Goal: Task Accomplishment & Management: Complete application form

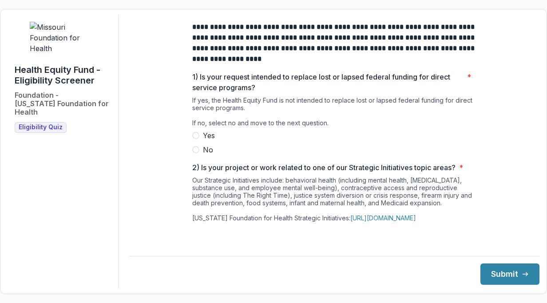
click at [197, 153] on span at bounding box center [195, 149] width 7 height 7
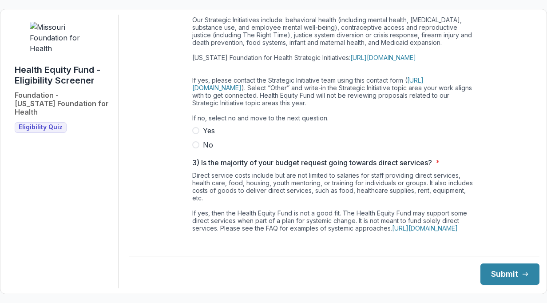
scroll to position [178, 0]
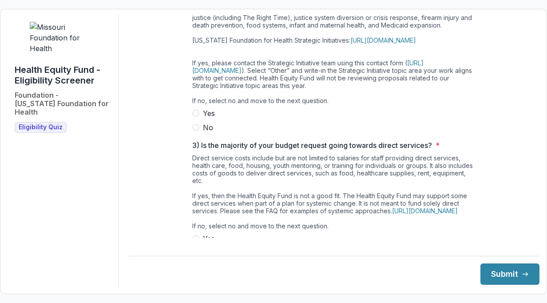
click at [195, 131] on span at bounding box center [195, 127] width 7 height 7
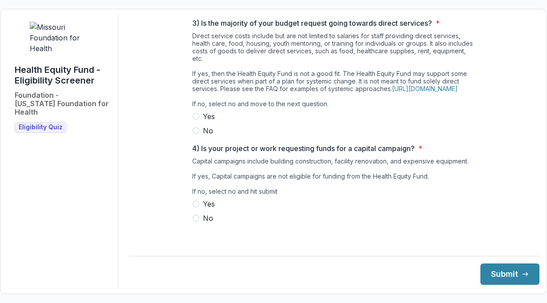
scroll to position [309, 0]
drag, startPoint x: 195, startPoint y: 138, endPoint x: 202, endPoint y: 139, distance: 6.7
click at [196, 134] on span at bounding box center [195, 130] width 7 height 7
click at [194, 222] on span at bounding box center [195, 217] width 7 height 7
click at [511, 275] on button "Submit" at bounding box center [509, 273] width 59 height 21
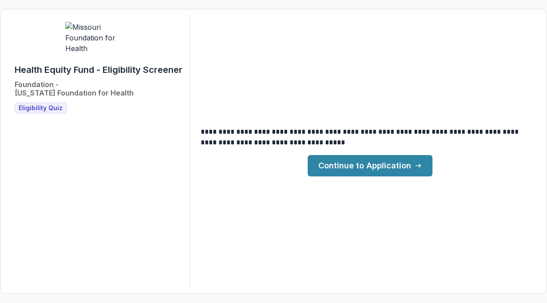
click at [380, 167] on link "Continue to Application" at bounding box center [370, 165] width 125 height 21
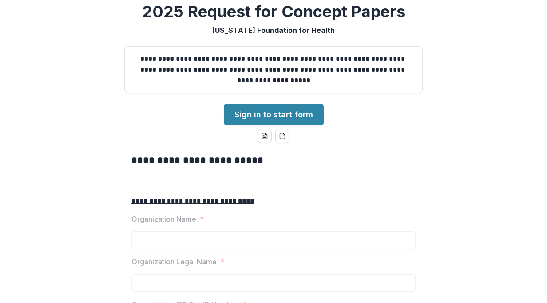
scroll to position [89, 0]
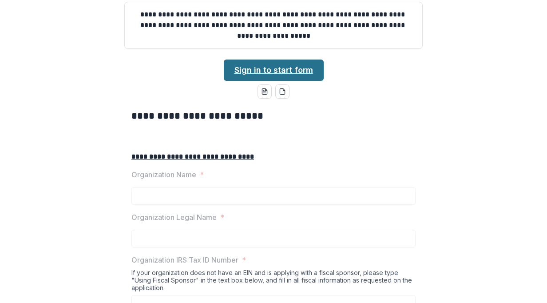
click at [285, 81] on link "Sign in to start form" at bounding box center [274, 69] width 100 height 21
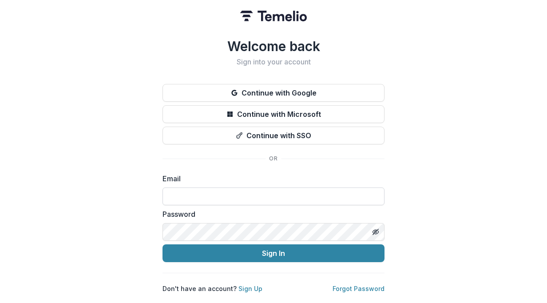
click at [242, 193] on input at bounding box center [273, 196] width 222 height 18
type input "**********"
click at [162, 244] on button "Sign In" at bounding box center [273, 253] width 222 height 18
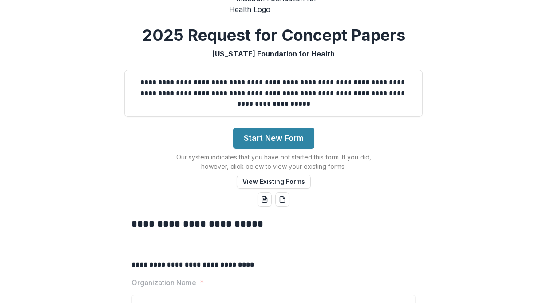
scroll to position [89, 0]
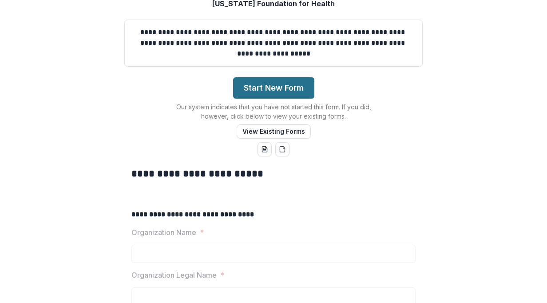
click at [253, 99] on button "Start New Form" at bounding box center [273, 87] width 81 height 21
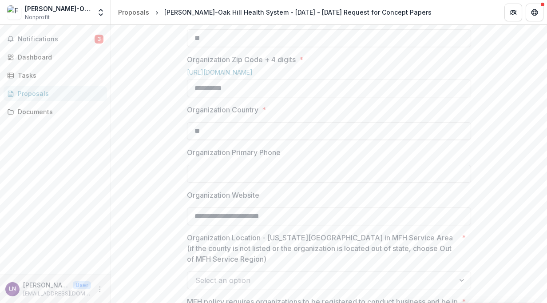
scroll to position [577, 0]
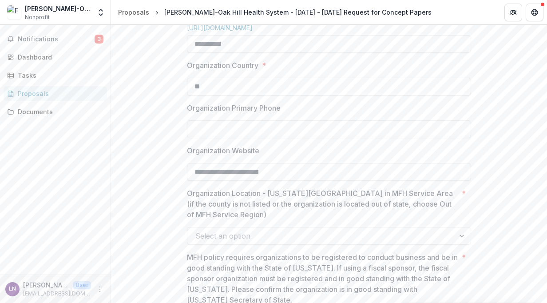
click at [353, 138] on input "Organization Primary Phone" at bounding box center [329, 129] width 284 height 18
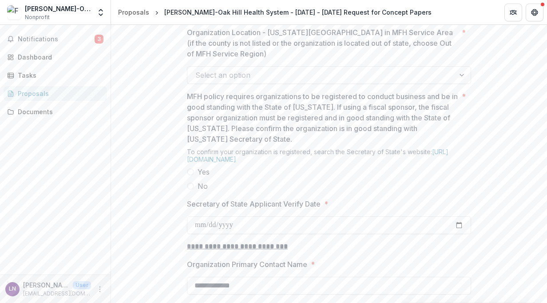
scroll to position [755, 0]
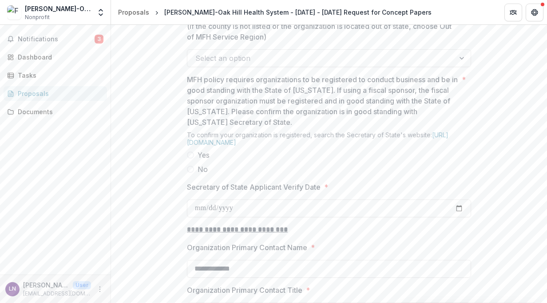
type input "**********"
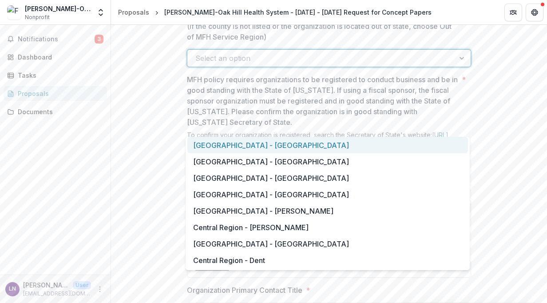
click at [460, 67] on div at bounding box center [463, 58] width 16 height 17
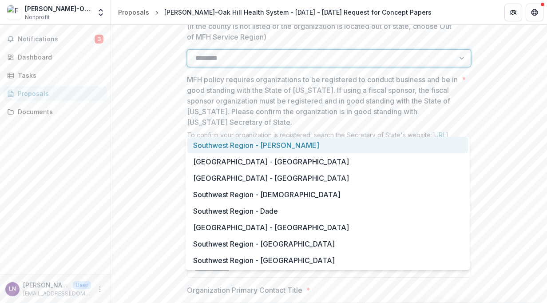
type input "*********"
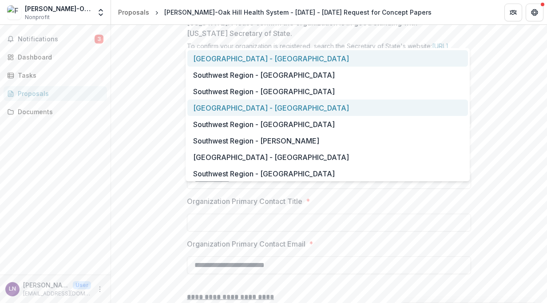
scroll to position [89, 0]
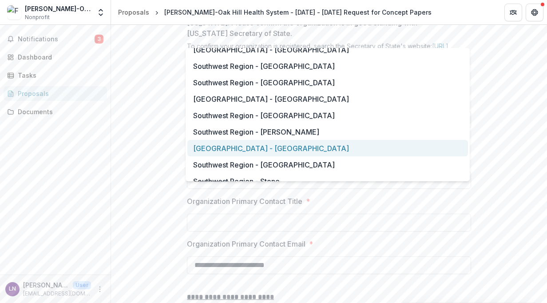
click at [327, 150] on div "[GEOGRAPHIC_DATA] - [GEOGRAPHIC_DATA]" at bounding box center [327, 148] width 281 height 16
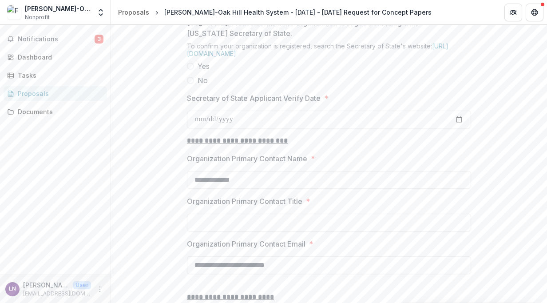
scroll to position [799, 0]
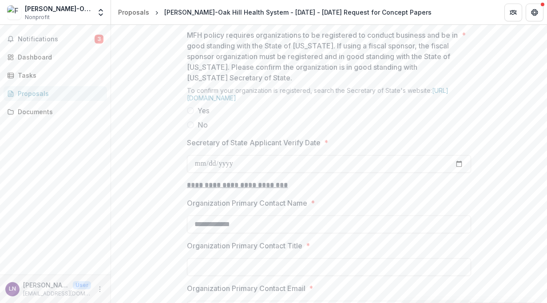
click at [187, 114] on span at bounding box center [190, 110] width 7 height 7
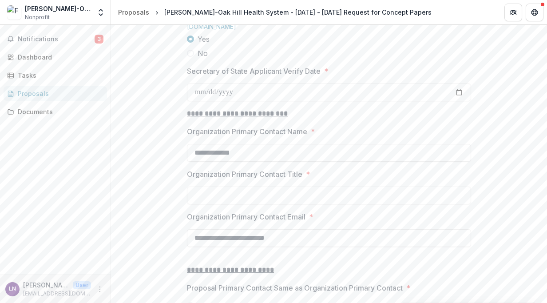
scroll to position [888, 0]
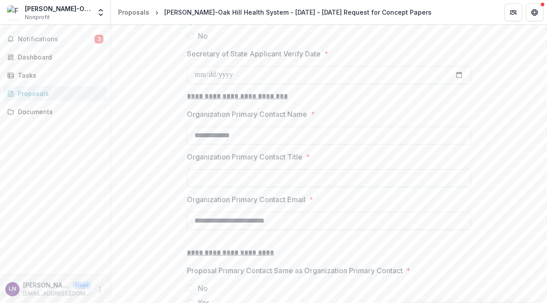
click at [396, 187] on input "Organization Primary Contact Title *" at bounding box center [329, 178] width 284 height 18
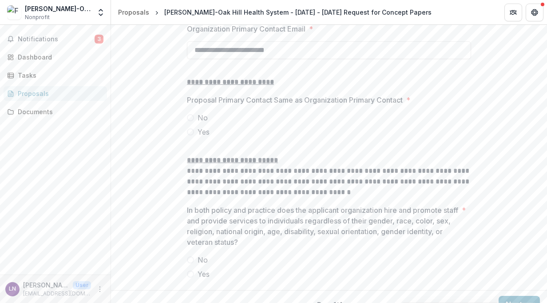
scroll to position [1065, 0]
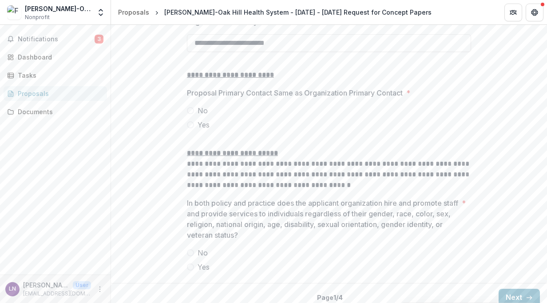
type input "**********"
click at [192, 128] on span at bounding box center [190, 124] width 7 height 7
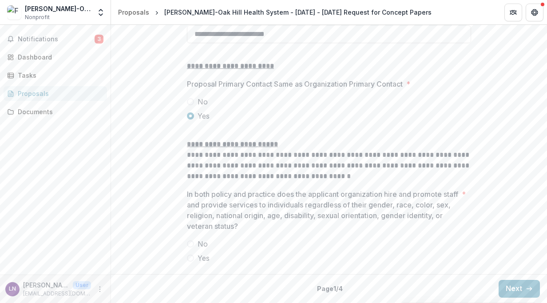
scroll to position [1140, 0]
click at [194, 256] on label "Yes" at bounding box center [329, 258] width 284 height 11
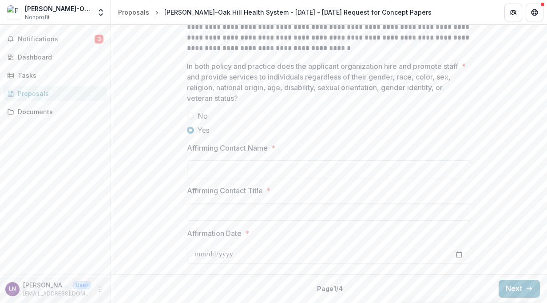
scroll to position [1268, 0]
click at [252, 168] on input "Affirming Contact Name *" at bounding box center [329, 169] width 284 height 18
type input "**********"
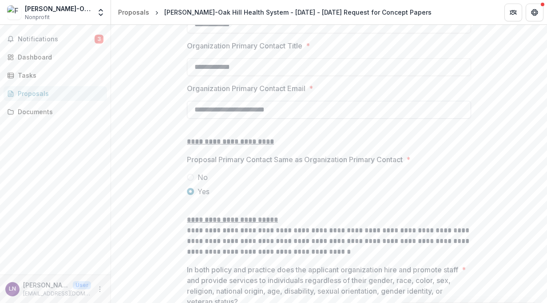
scroll to position [913, 0]
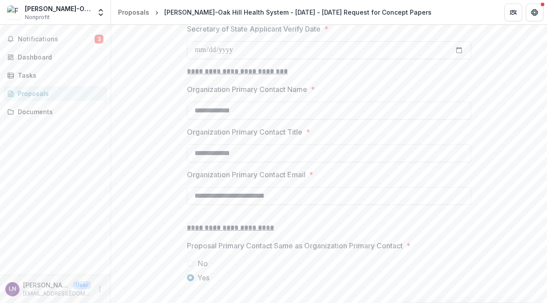
click at [195, 59] on input "Secretary of State Applicant Verify Date *" at bounding box center [329, 50] width 284 height 18
type input "**********"
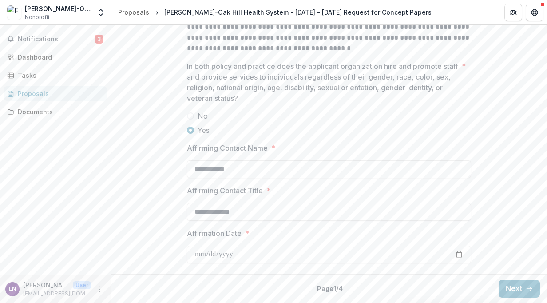
scroll to position [1268, 0]
click at [519, 289] on button "Next" at bounding box center [519, 289] width 41 height 18
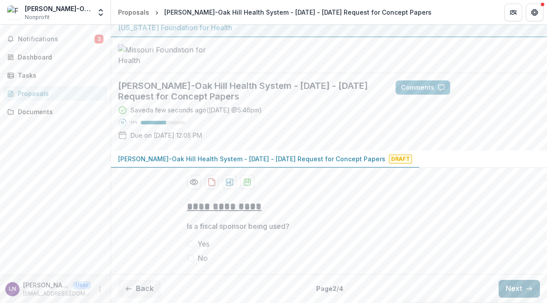
scroll to position [73, 0]
click at [190, 258] on span at bounding box center [190, 257] width 7 height 7
click at [506, 288] on button "Next" at bounding box center [519, 289] width 41 height 18
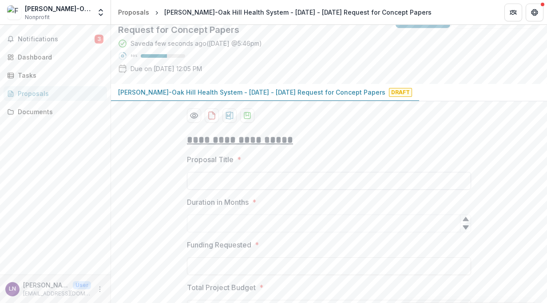
click at [245, 190] on input "Proposal Title *" at bounding box center [329, 181] width 284 height 18
paste input "**********"
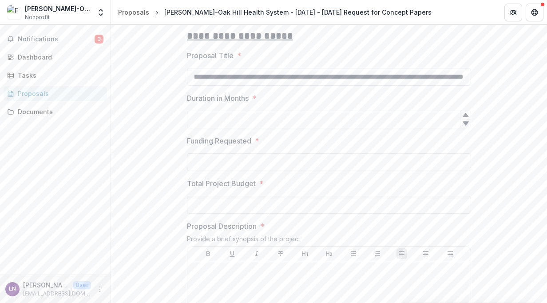
scroll to position [206, 0]
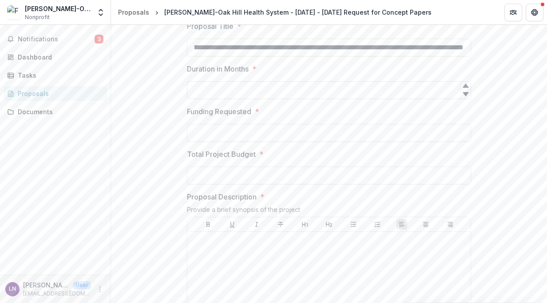
type input "**********"
click at [224, 99] on input "Duration in Months *" at bounding box center [329, 90] width 284 height 18
type input "**"
click at [230, 142] on input "Funding Requested *" at bounding box center [329, 133] width 284 height 18
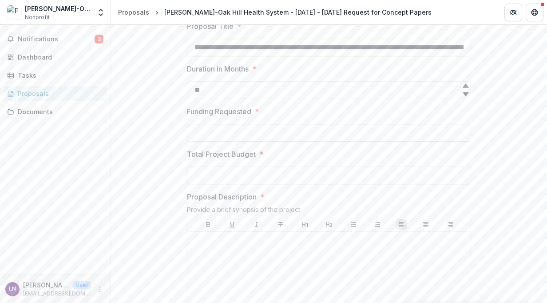
type input "**"
click at [253, 184] on input "Total Project Budget *" at bounding box center [329, 175] width 284 height 18
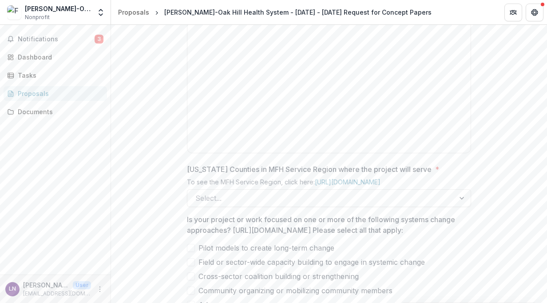
scroll to position [428, 0]
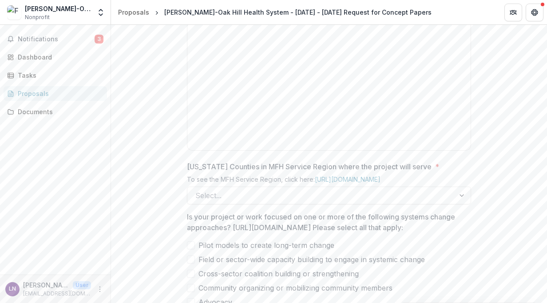
type input "********"
click at [258, 134] on div at bounding box center [329, 79] width 276 height 133
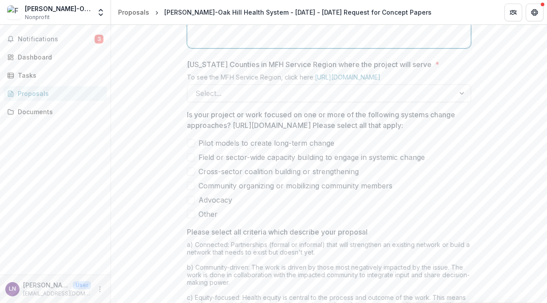
scroll to position [561, 0]
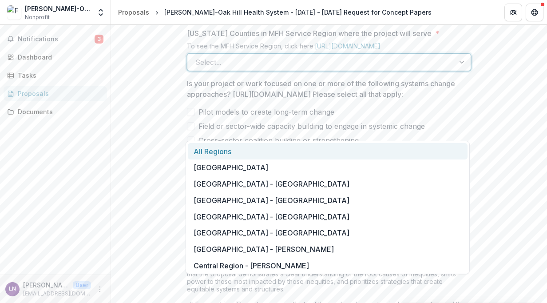
click at [251, 68] on div at bounding box center [320, 62] width 251 height 12
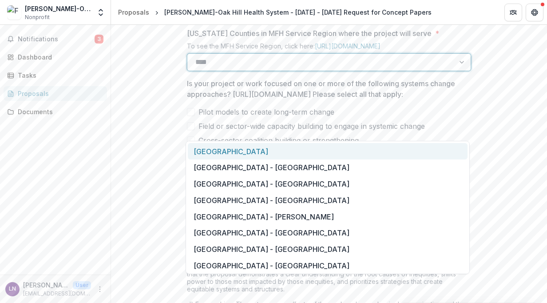
type input "*****"
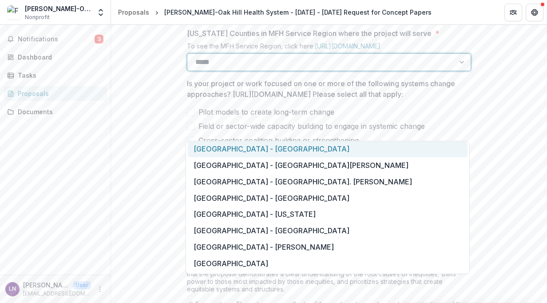
scroll to position [355, 0]
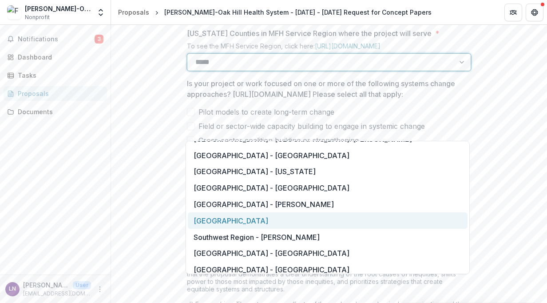
click at [256, 222] on div "[GEOGRAPHIC_DATA]" at bounding box center [328, 220] width 280 height 16
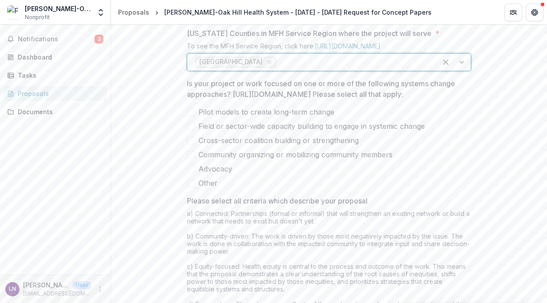
scroll to position [606, 0]
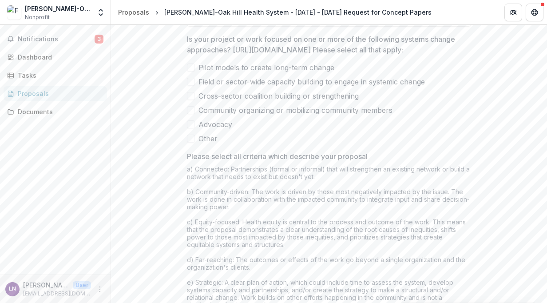
click at [193, 100] on span at bounding box center [191, 96] width 8 height 8
click at [192, 86] on span at bounding box center [191, 82] width 8 height 8
click at [190, 98] on icon at bounding box center [190, 96] width 5 height 4
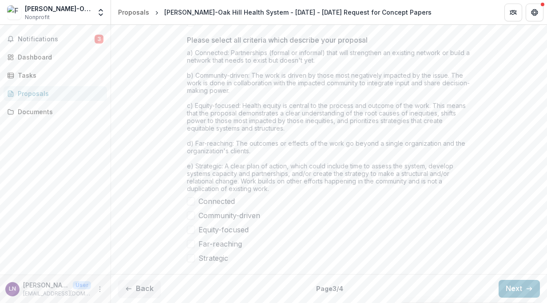
scroll to position [783, 0]
click at [190, 205] on span at bounding box center [191, 201] width 8 height 8
click at [192, 234] on span at bounding box center [191, 230] width 8 height 8
click at [189, 248] on span at bounding box center [191, 244] width 8 height 8
click at [190, 262] on span at bounding box center [191, 258] width 8 height 8
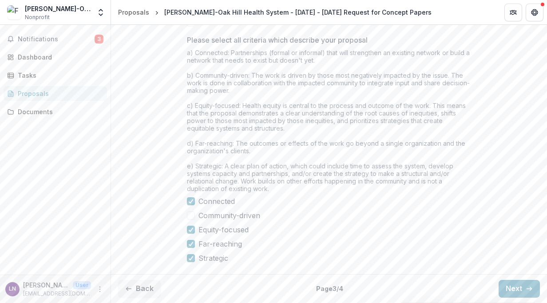
scroll to position [796, 0]
click at [190, 213] on span at bounding box center [191, 215] width 8 height 8
click at [509, 289] on button "Next" at bounding box center [519, 289] width 41 height 18
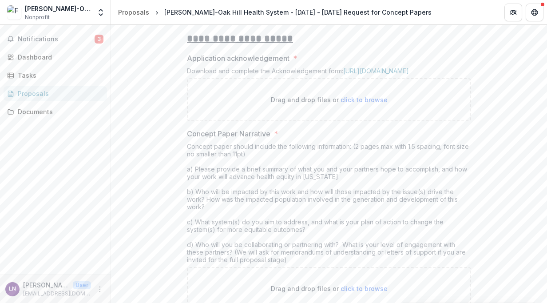
scroll to position [218, 0]
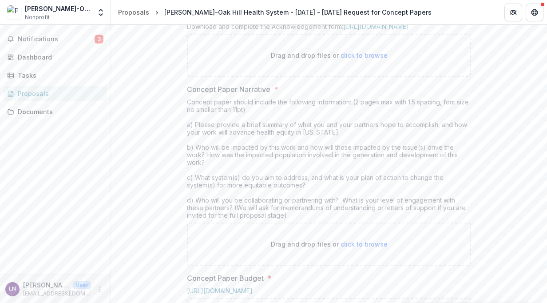
click at [365, 59] on span "click to browse" at bounding box center [364, 55] width 47 height 8
type input "**********"
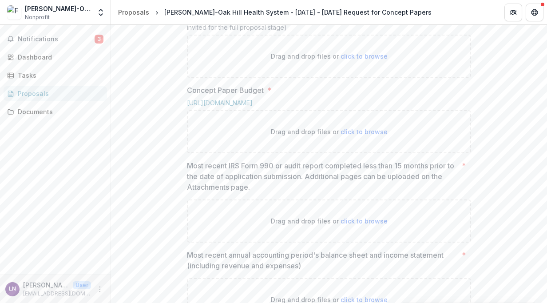
scroll to position [485, 0]
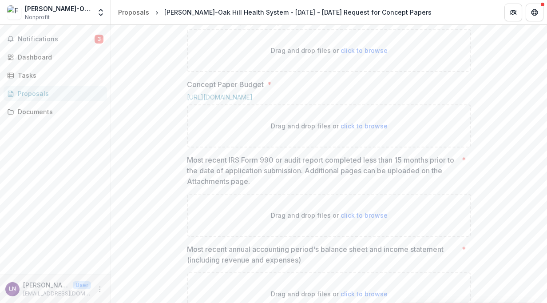
click at [356, 54] on span "click to browse" at bounding box center [364, 51] width 47 height 8
type input "**********"
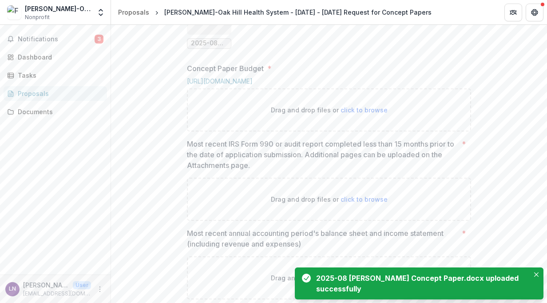
scroll to position [618, 0]
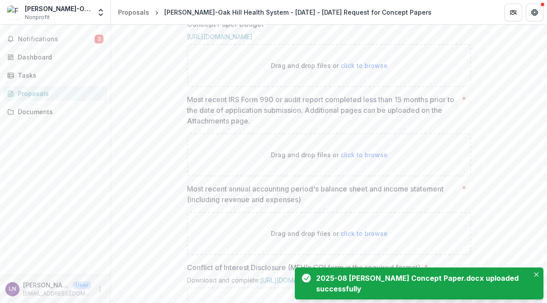
click at [355, 69] on span "click to browse" at bounding box center [364, 66] width 47 height 8
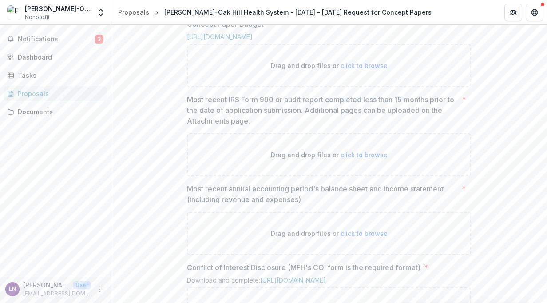
type input "**********"
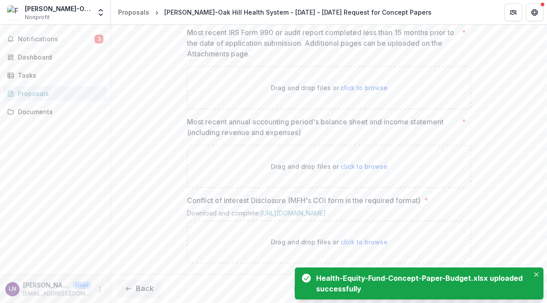
scroll to position [796, 0]
click at [370, 91] on span "click to browse" at bounding box center [364, 88] width 47 height 8
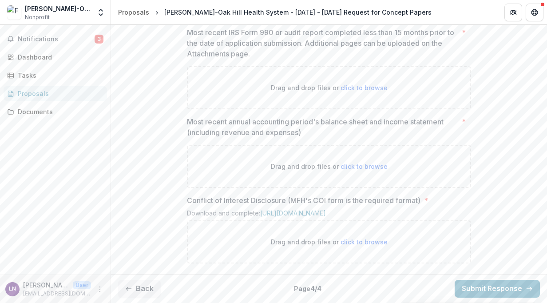
type input "**********"
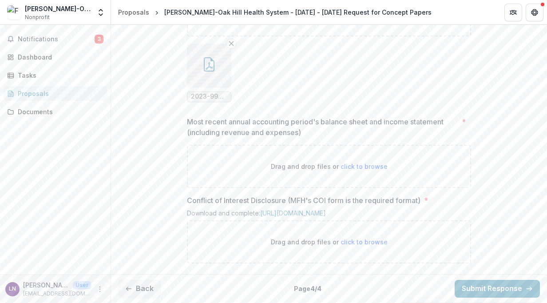
scroll to position [881, 0]
click at [358, 170] on span "click to browse" at bounding box center [364, 166] width 47 height 8
type input "**********"
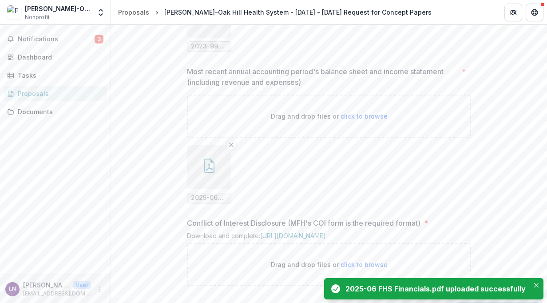
click at [372, 120] on span "click to browse" at bounding box center [364, 116] width 47 height 8
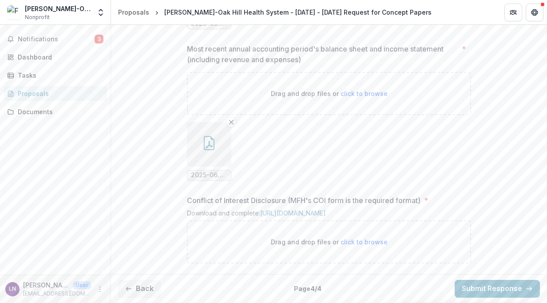
scroll to position [982, 0]
click at [360, 243] on span "click to browse" at bounding box center [364, 242] width 47 height 8
type input "**********"
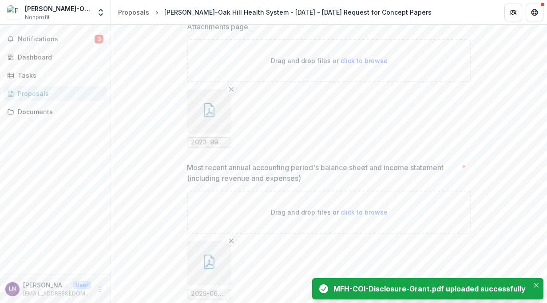
scroll to position [833, 0]
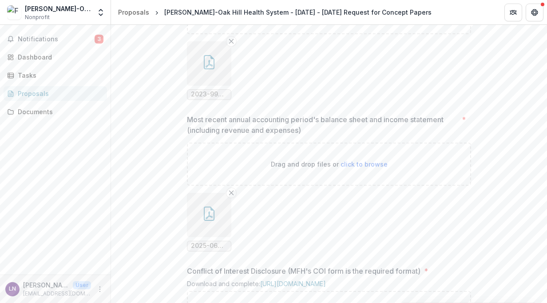
click at [349, 16] on span "click to browse" at bounding box center [364, 13] width 47 height 8
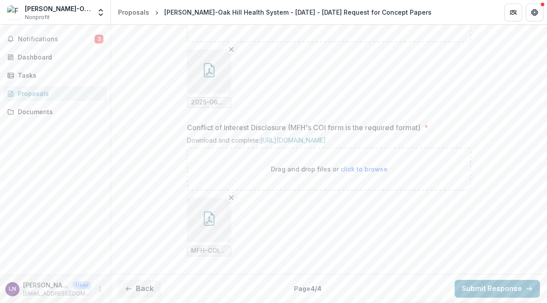
scroll to position [1055, 0]
click at [147, 288] on button "Back" at bounding box center [139, 289] width 43 height 18
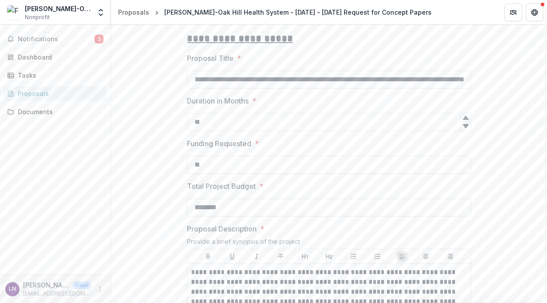
scroll to position [0, 0]
